Goal: Task Accomplishment & Management: Use online tool/utility

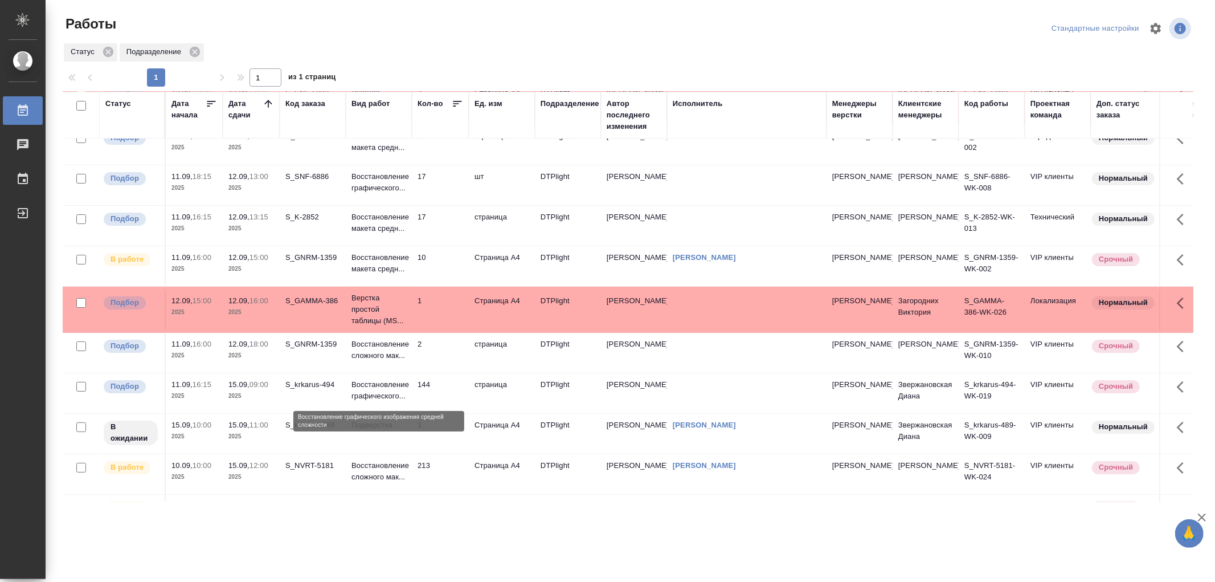
scroll to position [126, 0]
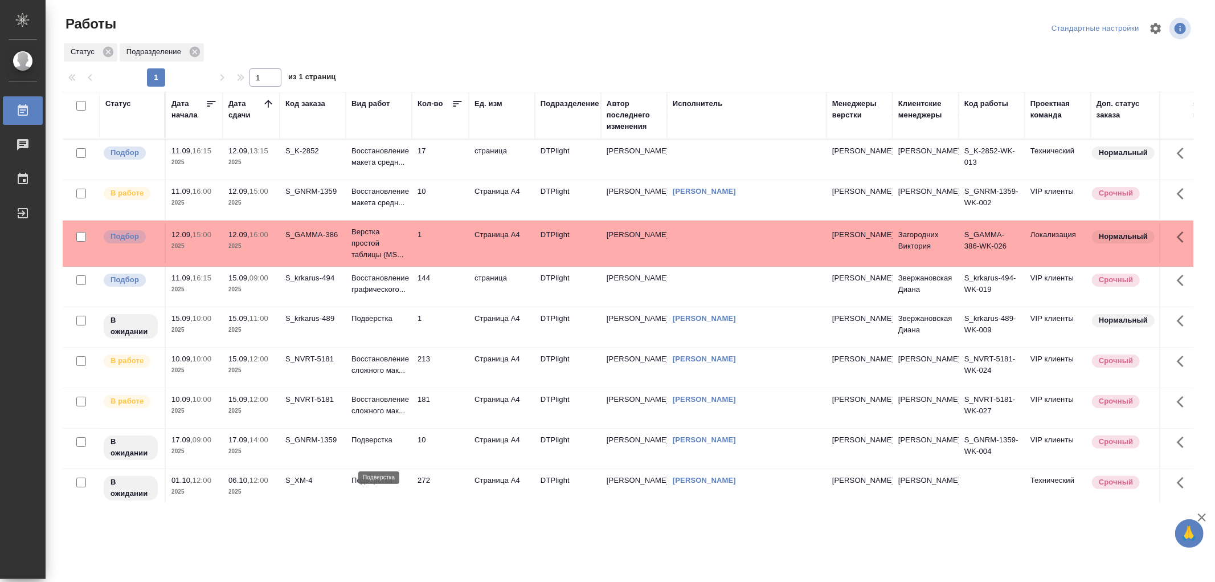
click at [380, 445] on p "Подверстка" at bounding box center [378, 439] width 55 height 11
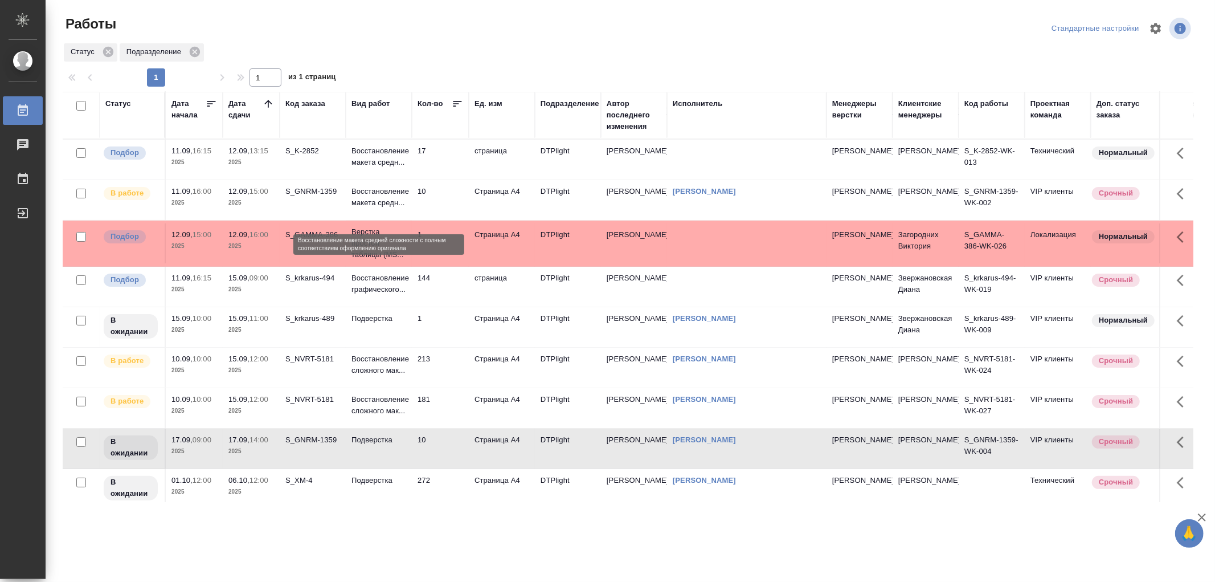
click at [379, 209] on p "Восстановление макета средн..." at bounding box center [378, 197] width 55 height 23
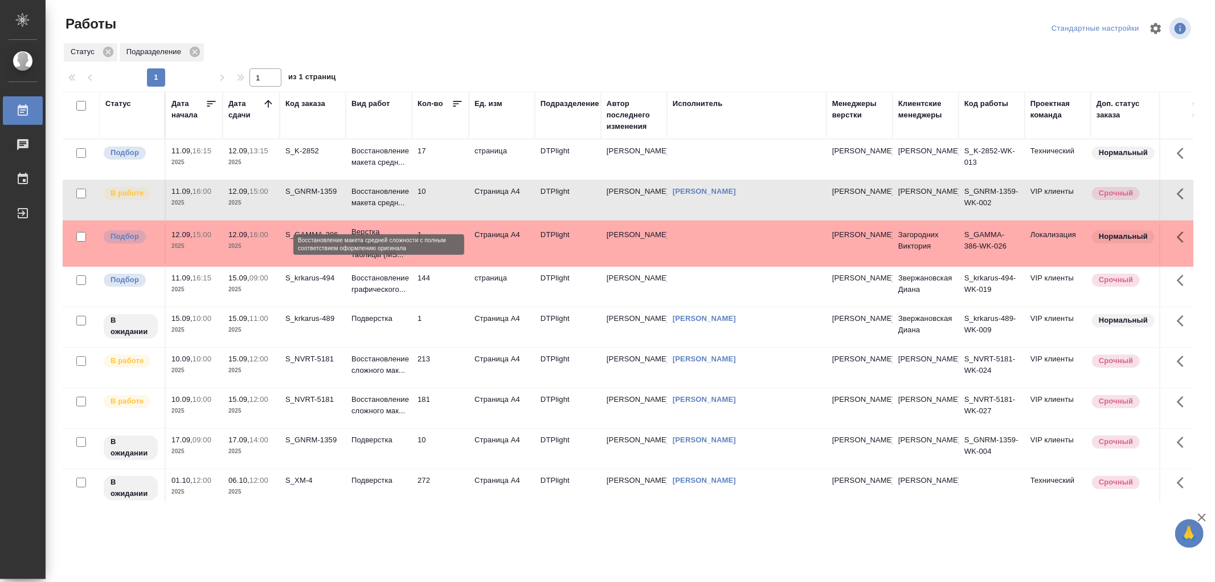
click at [379, 209] on p "Восстановление макета средн..." at bounding box center [378, 197] width 55 height 23
click at [408, 387] on td "Восстановление сложного мак..." at bounding box center [379, 368] width 66 height 40
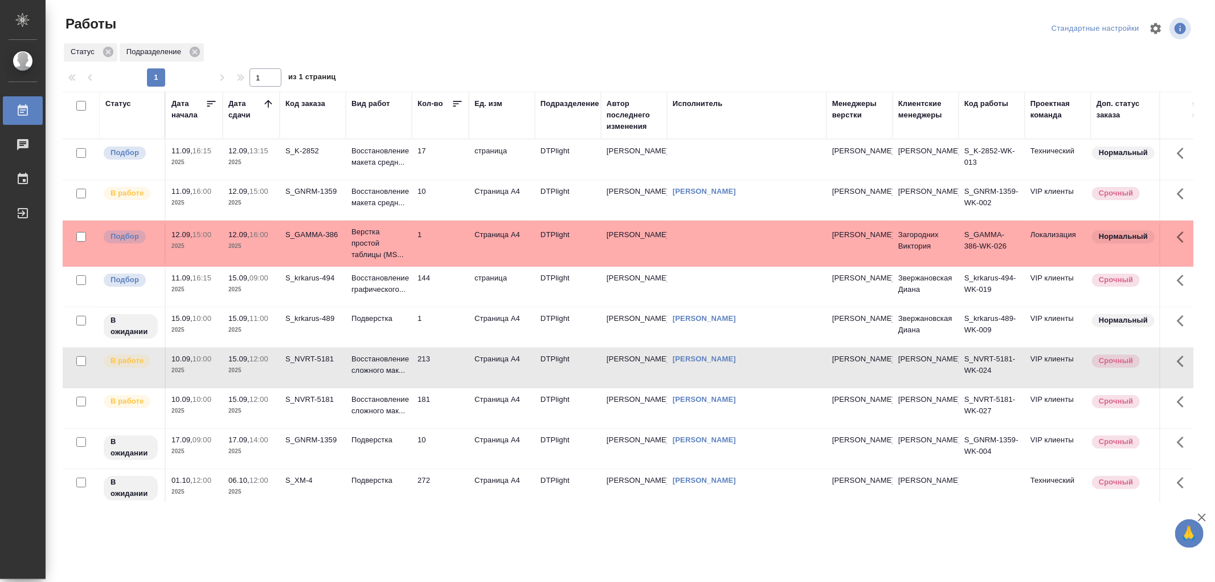
click at [408, 387] on td "Восстановление сложного мак..." at bounding box center [379, 368] width 66 height 40
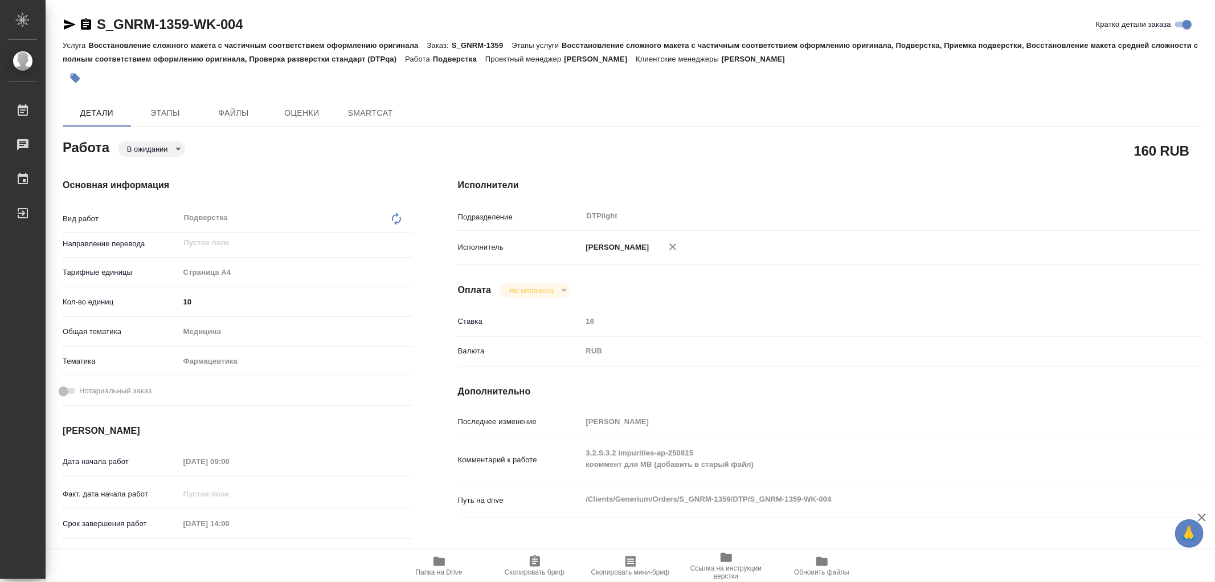
type textarea "x"
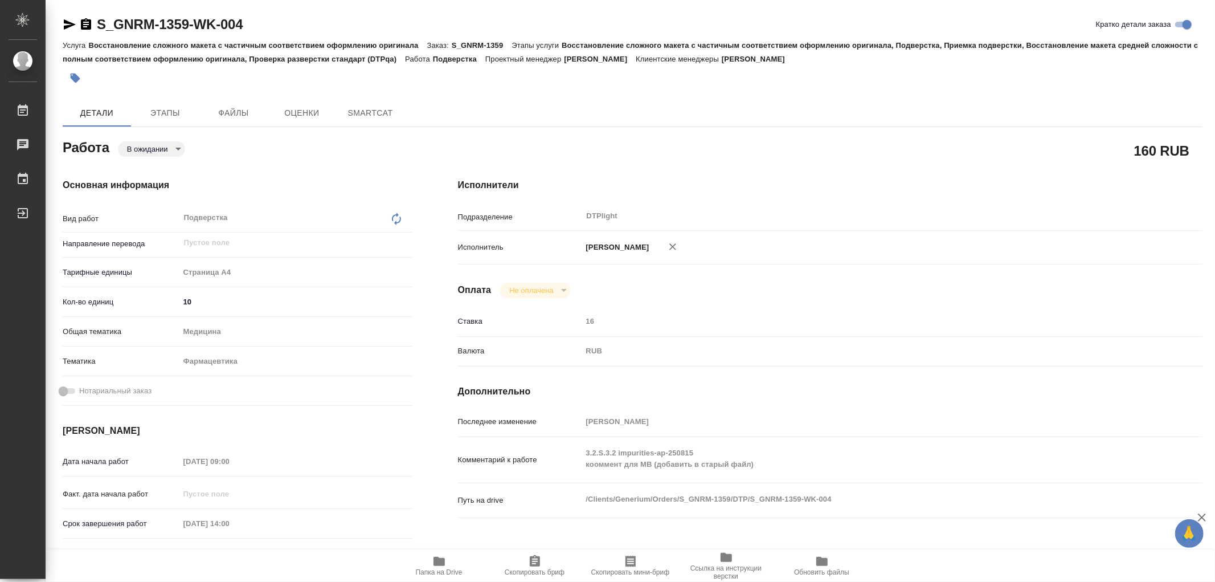
type textarea "x"
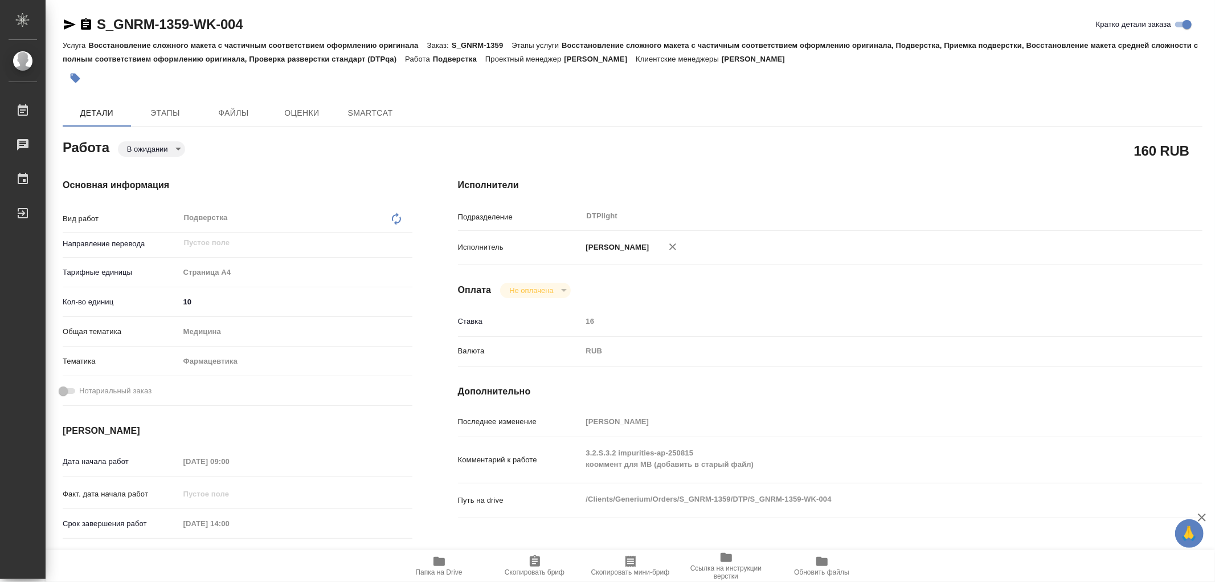
type textarea "x"
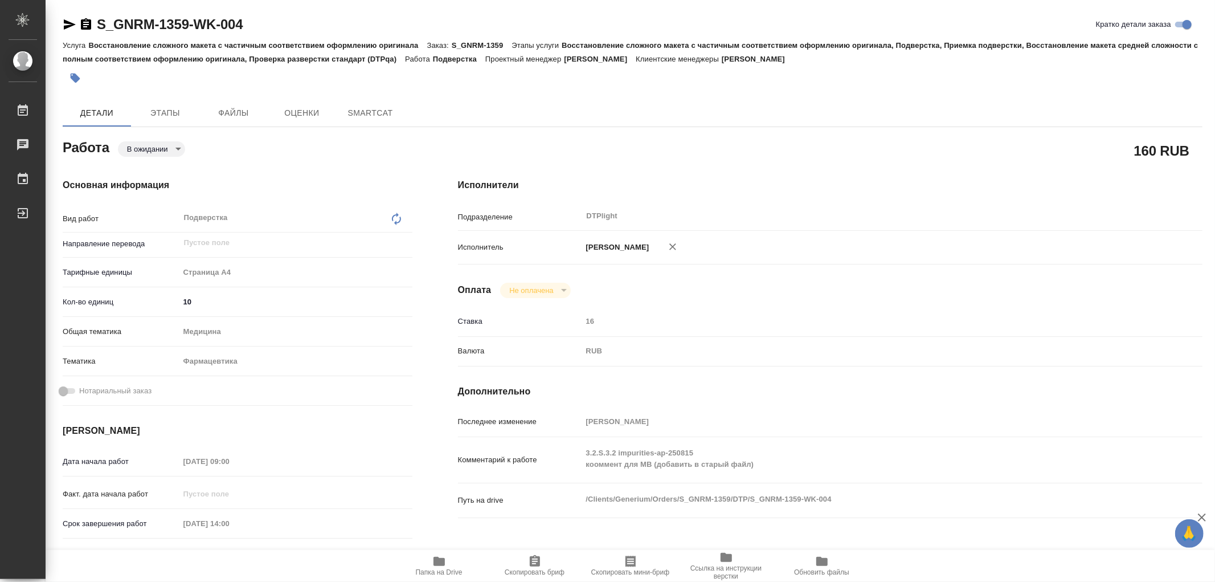
type textarea "x"
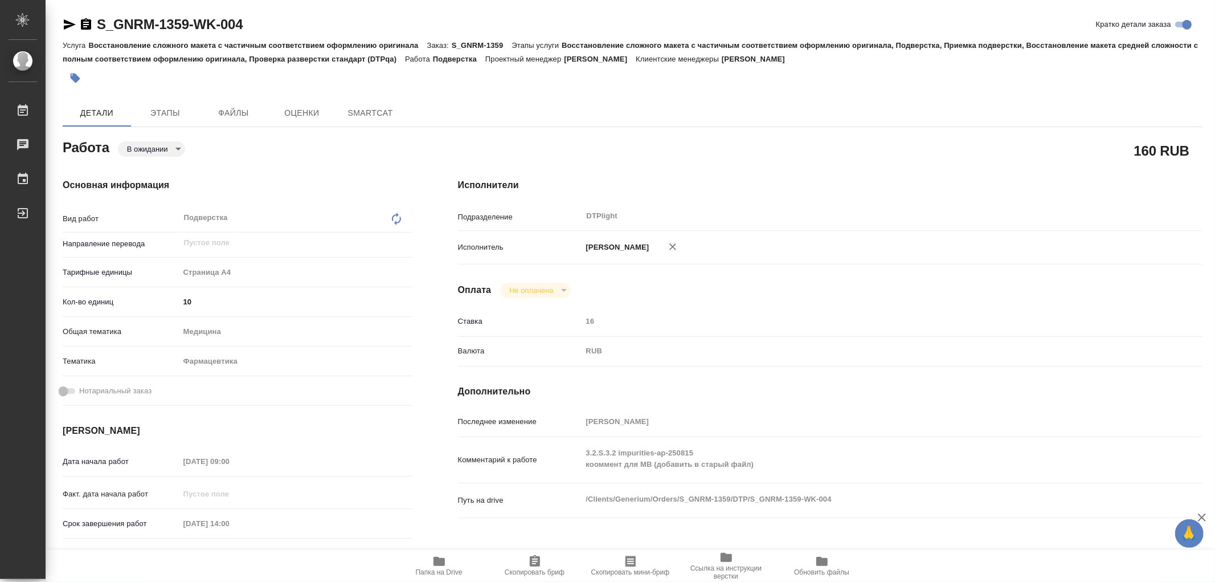
type textarea "x"
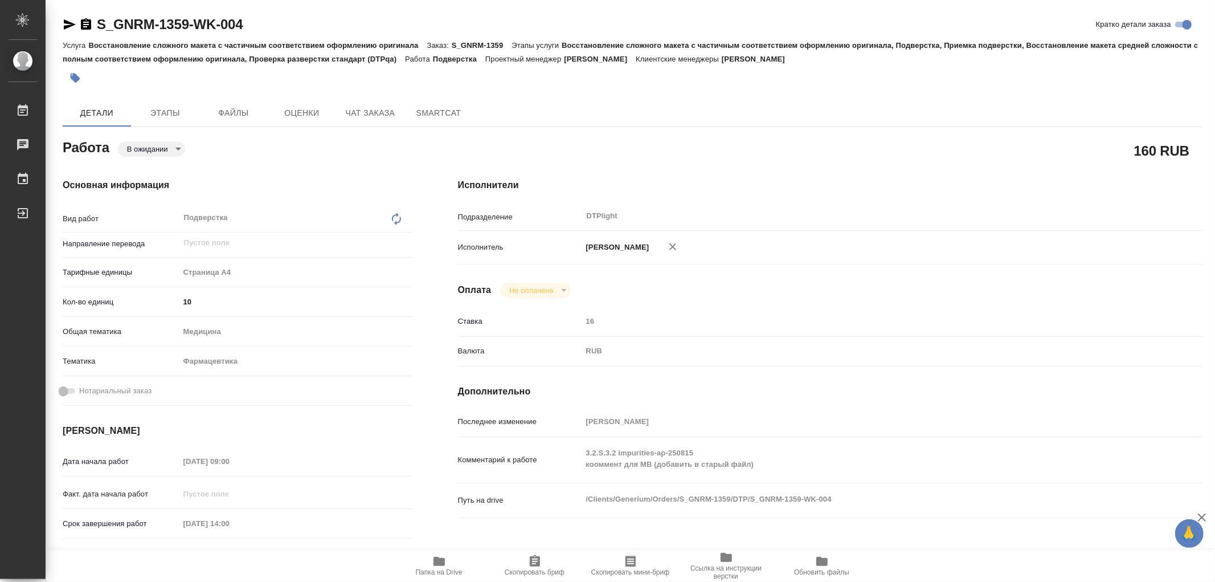
type textarea "x"
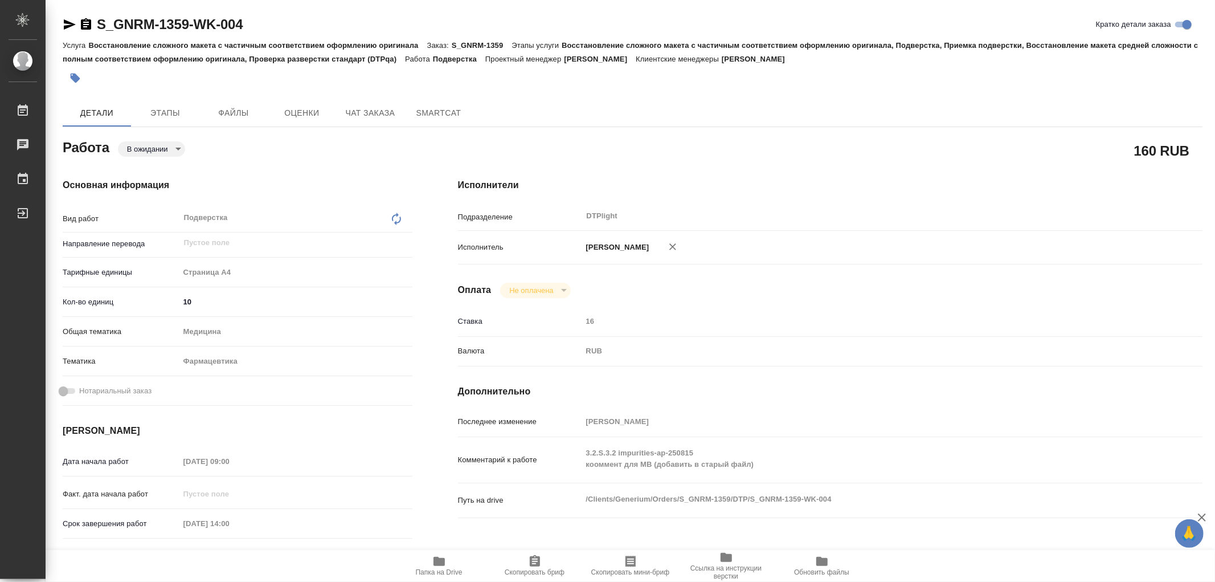
type textarea "x"
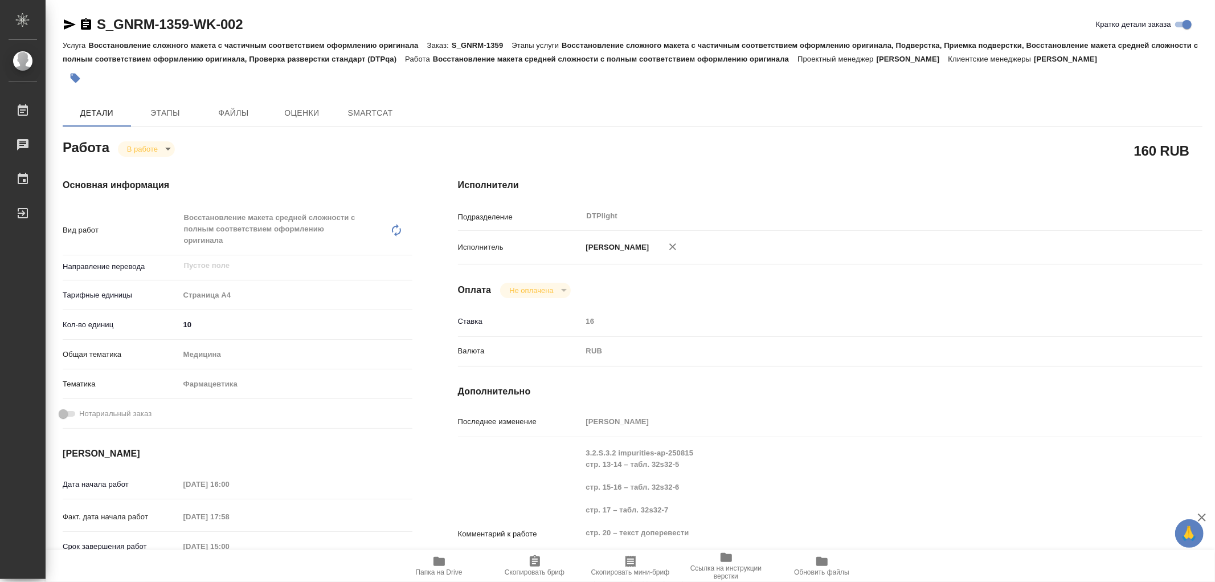
type textarea "x"
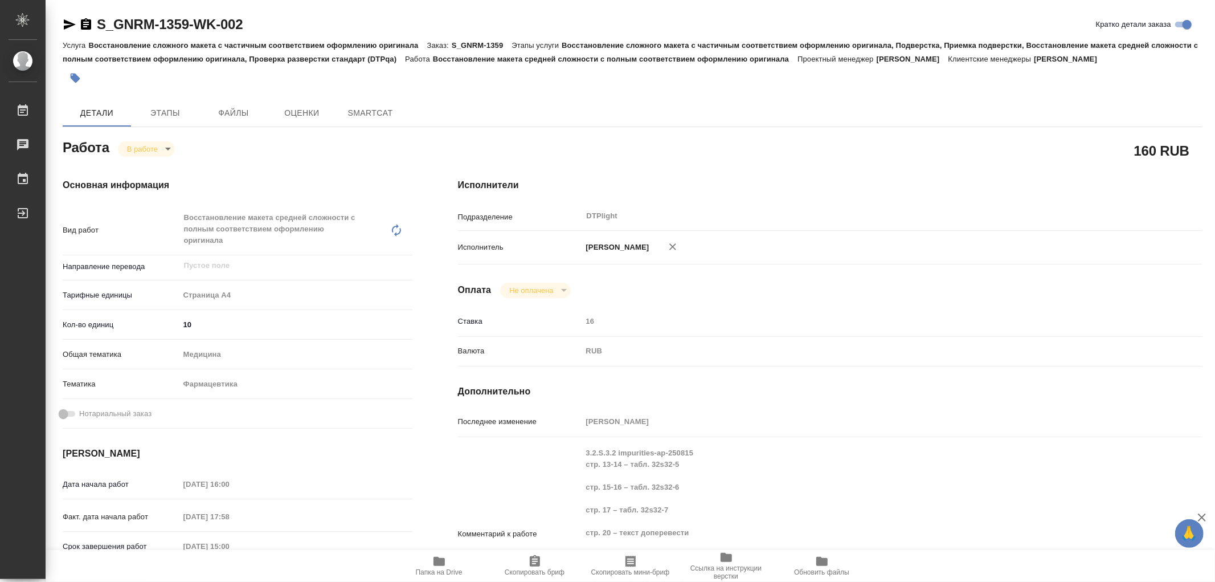
type textarea "x"
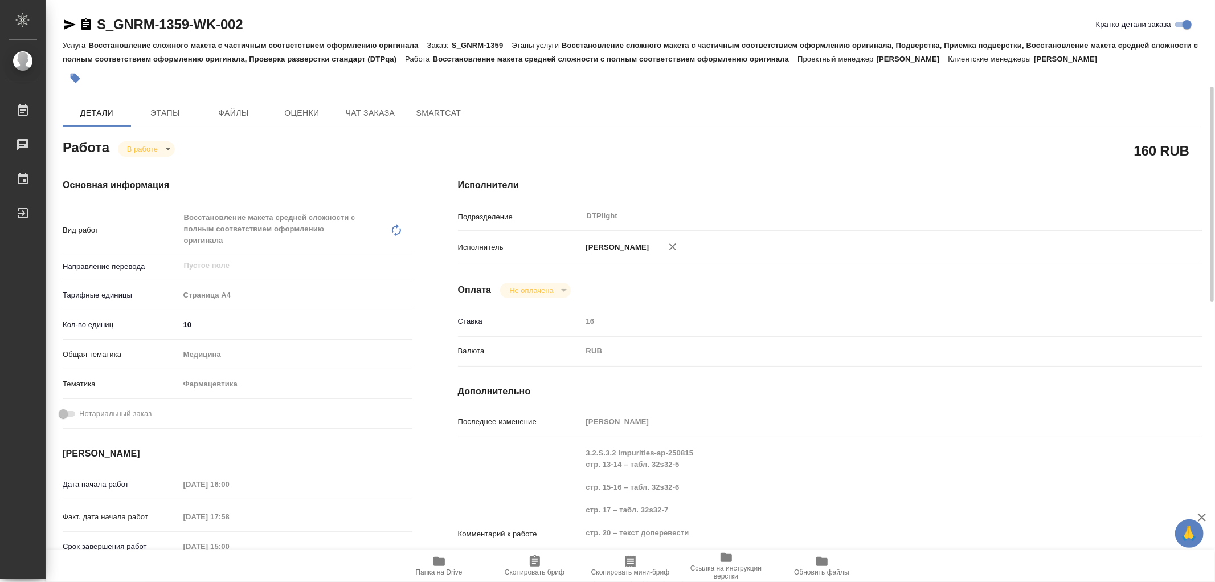
scroll to position [126, 0]
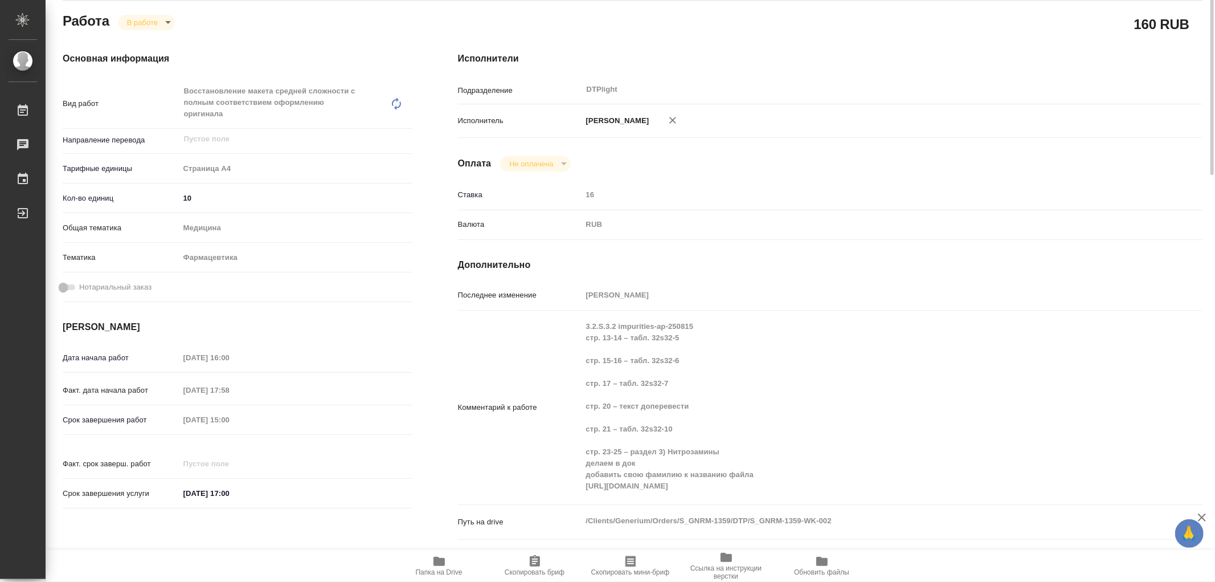
type textarea "x"
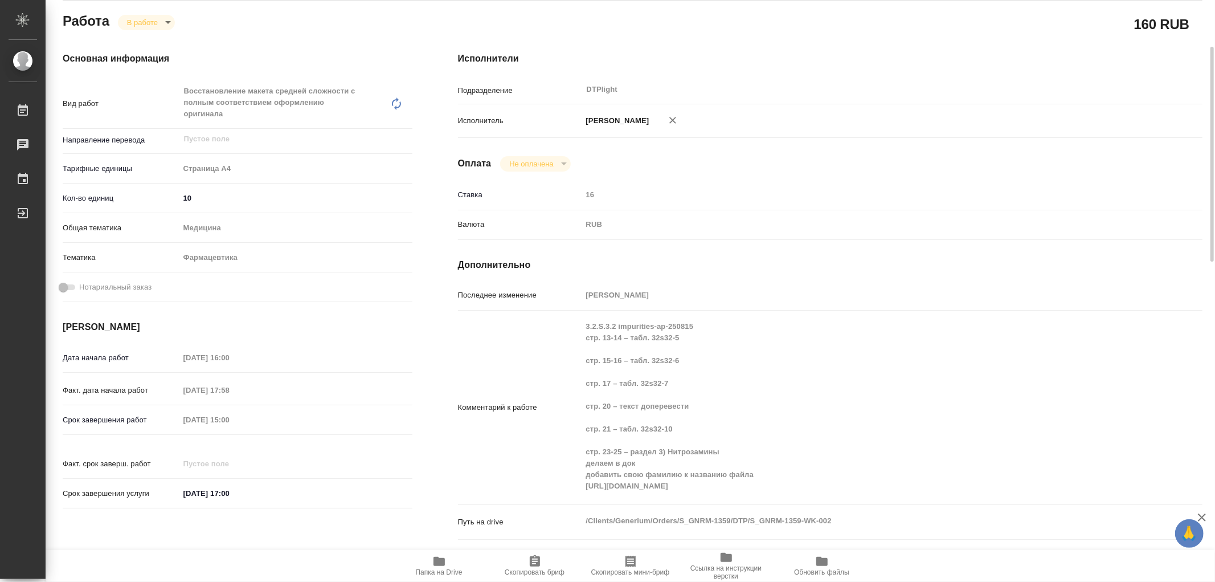
type textarea "x"
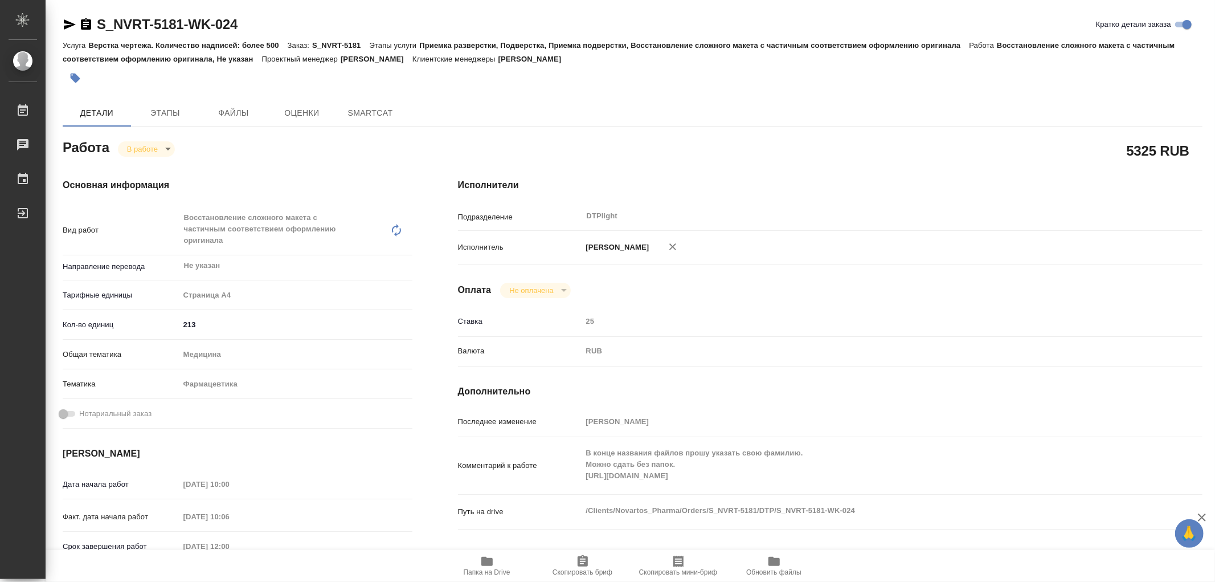
type textarea "x"
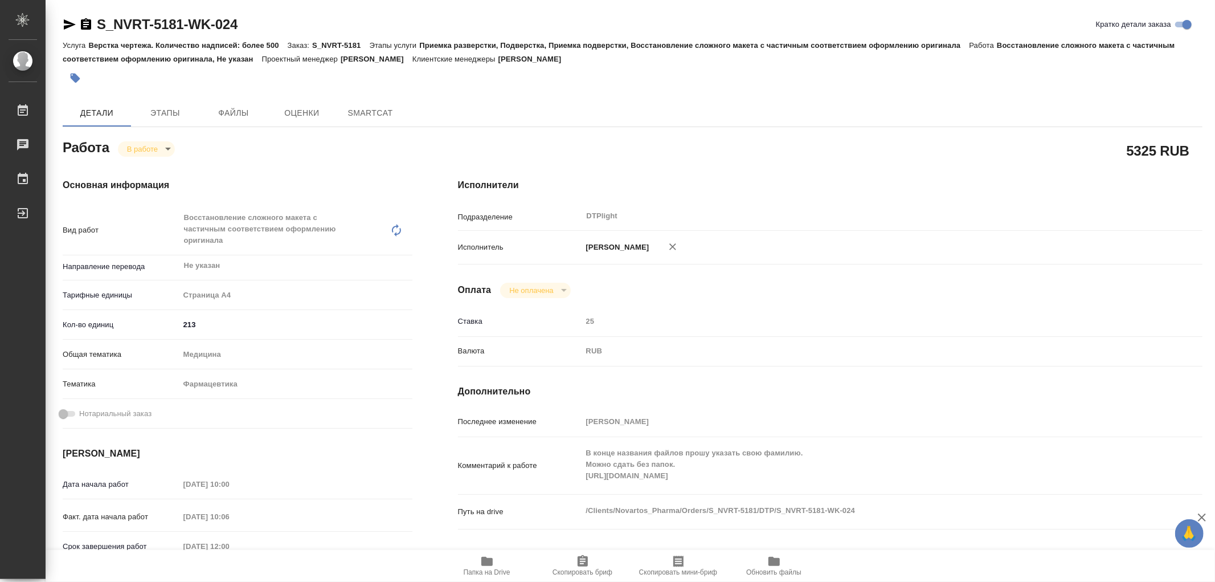
type textarea "x"
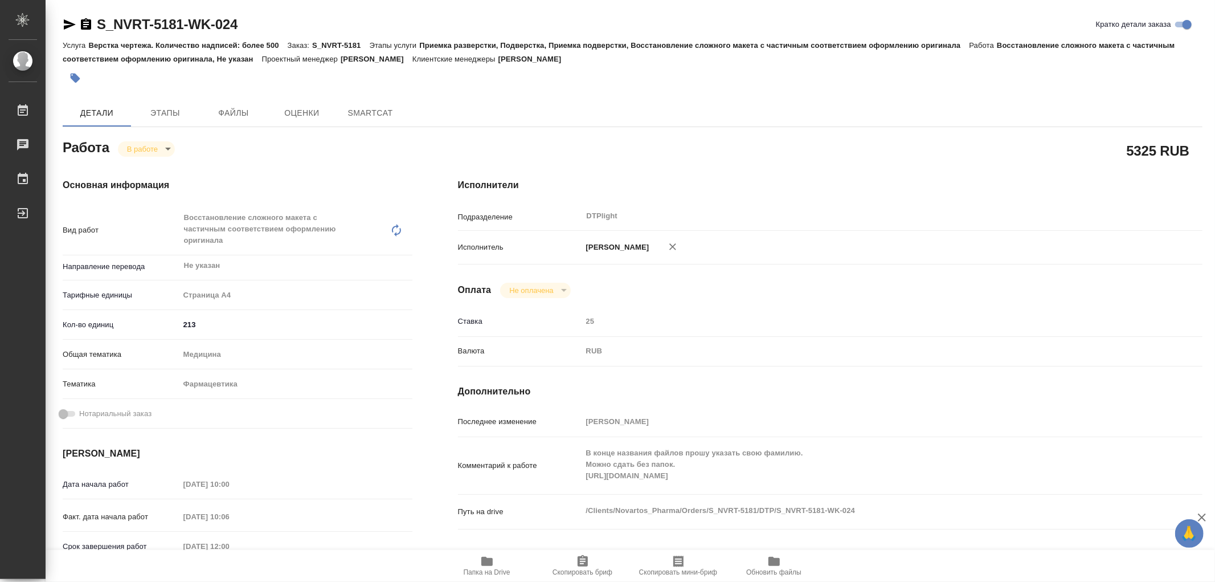
type textarea "x"
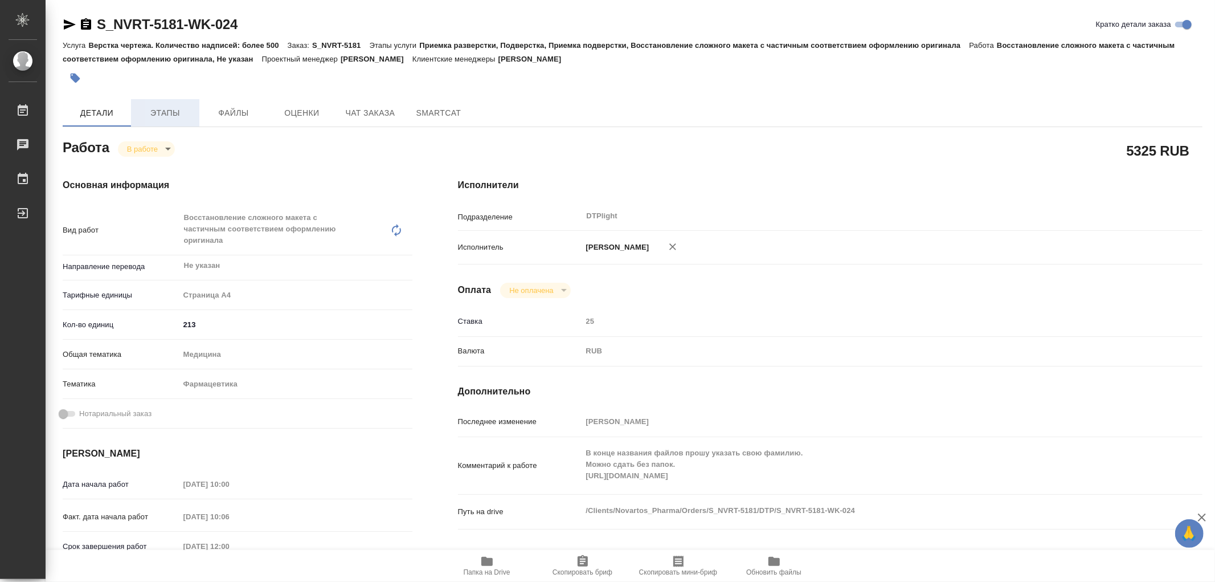
click at [169, 124] on button "Этапы" at bounding box center [165, 112] width 68 height 27
type textarea "x"
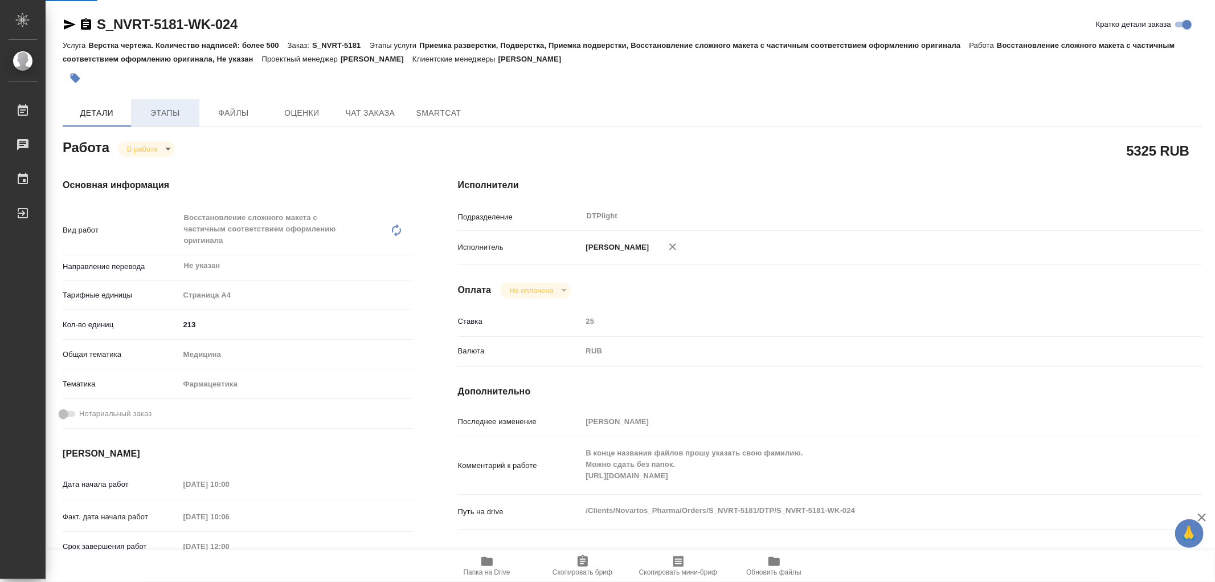
type textarea "x"
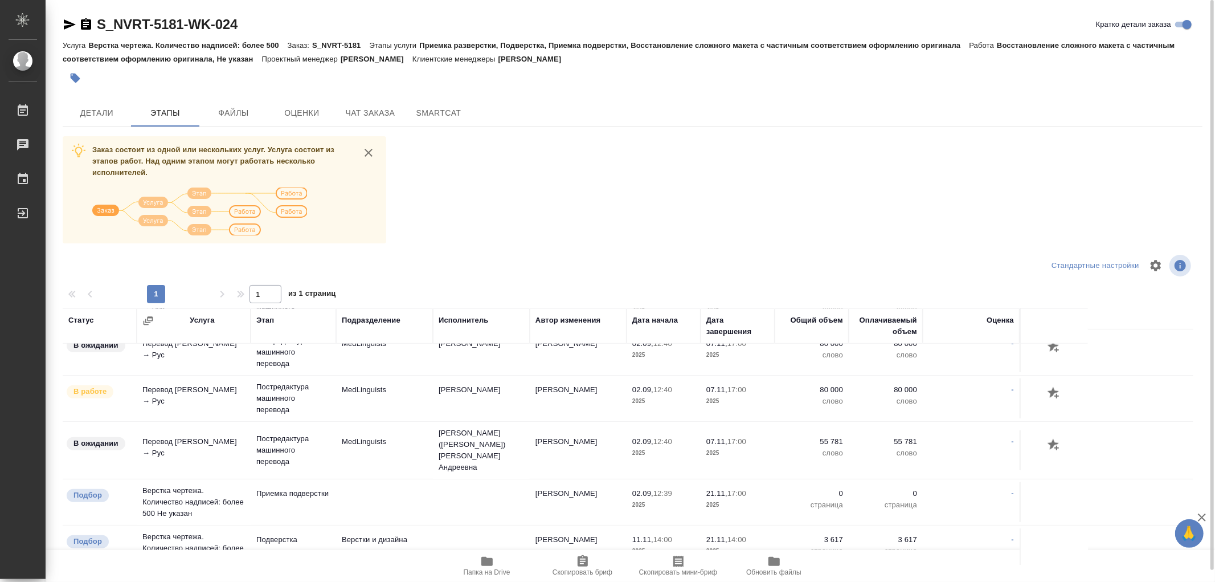
scroll to position [825, 0]
